Goal: Transaction & Acquisition: Purchase product/service

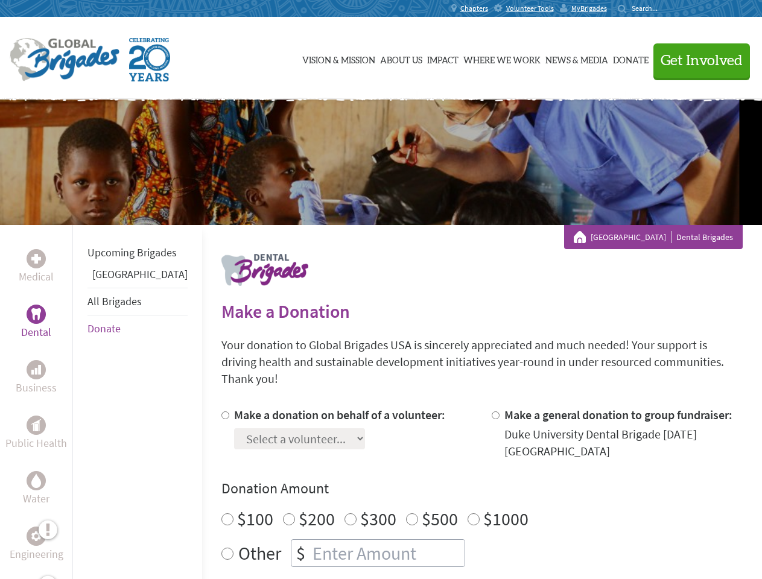
click at [666, 8] on div "Search for:" at bounding box center [642, 9] width 48 height 10
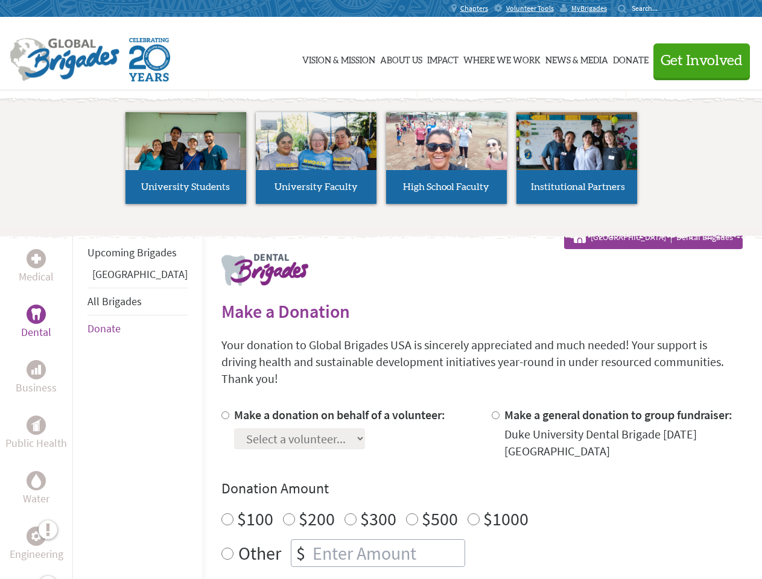
click at [696, 60] on span "Get Involved" at bounding box center [702, 61] width 82 height 14
click at [381, 162] on li "High School Faculty" at bounding box center [446, 158] width 130 height 111
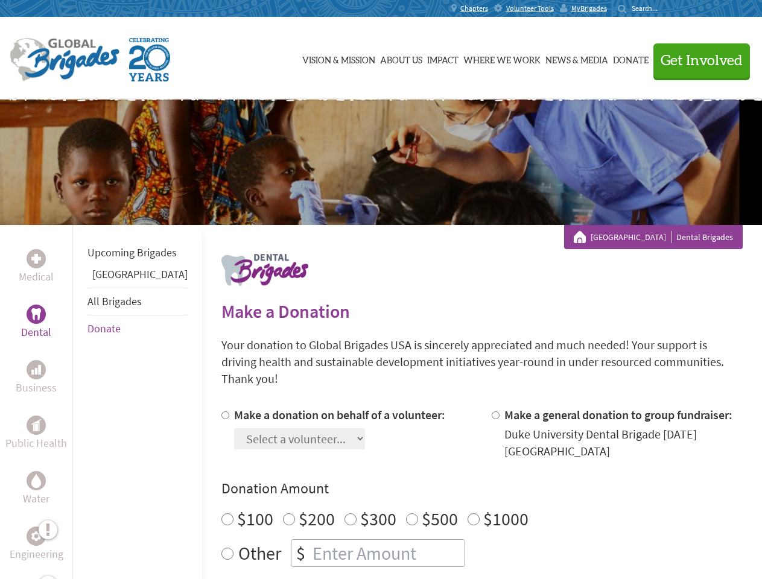
click at [80, 402] on div "Upcoming Brigades Panama All Brigades Donate" at bounding box center [137, 514] width 130 height 579
click at [461, 485] on div "Donation Amount $100 $200 $300 $500 $1000 Other $" at bounding box center [481, 523] width 521 height 88
click at [221, 412] on input "Make a donation on behalf of a volunteer:" at bounding box center [225, 416] width 8 height 8
radio input "true"
click at [492, 412] on input "Make a general donation to group fundraiser:" at bounding box center [496, 416] width 8 height 8
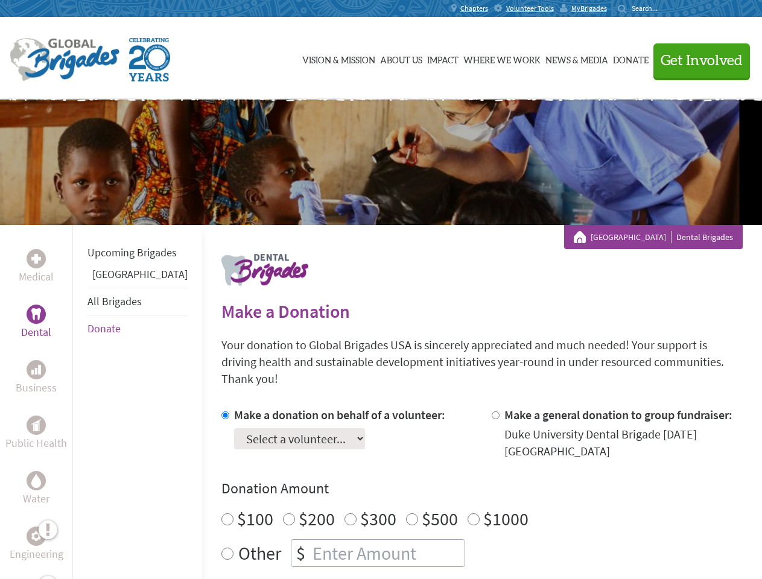
radio input "true"
